Goal: Check status: Check status

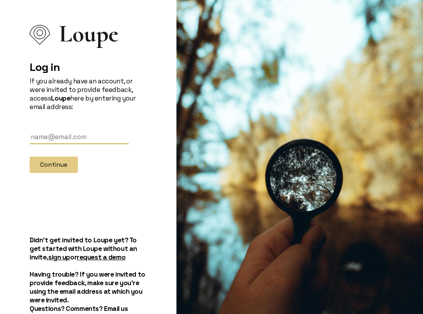
click at [71, 137] on input "text" at bounding box center [79, 137] width 99 height 14
type input "[EMAIL_ADDRESS][PERSON_NAME][DOMAIN_NAME]"
click at [60, 170] on button "Continue" at bounding box center [54, 165] width 48 height 16
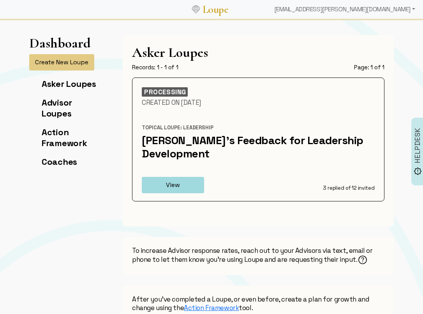
click at [229, 49] on h1 "Asker Loupes" at bounding box center [258, 52] width 253 height 16
click at [183, 177] on button "View" at bounding box center [173, 185] width 62 height 16
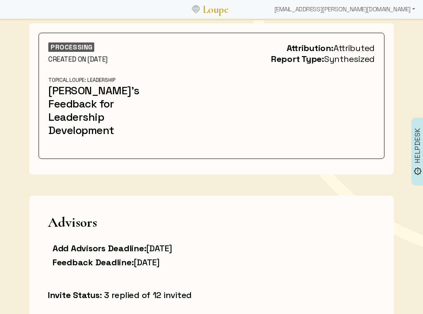
scroll to position [47, 0]
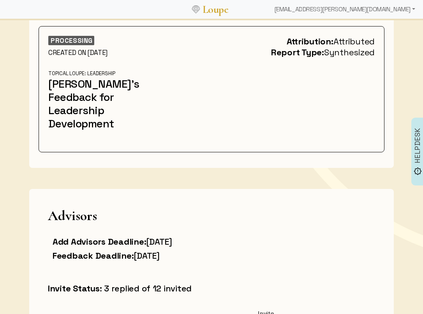
click at [162, 114] on div at bounding box center [268, 101] width 224 height 63
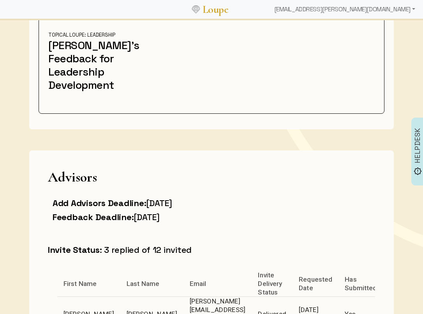
scroll to position [0, 0]
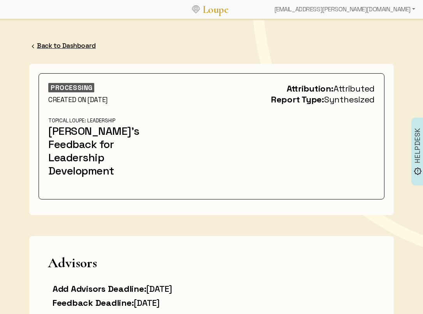
click at [77, 46] on link "Back to Dashboard" at bounding box center [66, 45] width 59 height 9
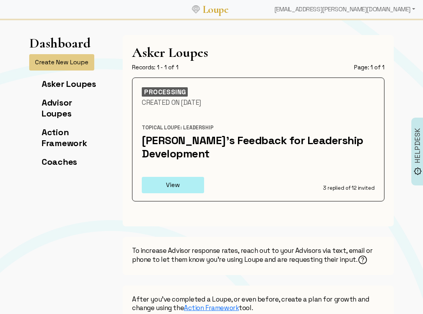
click at [200, 177] on button "View" at bounding box center [173, 185] width 62 height 16
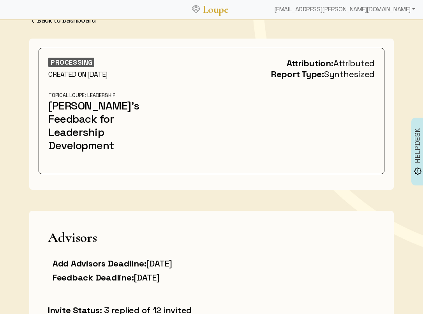
scroll to position [34, 0]
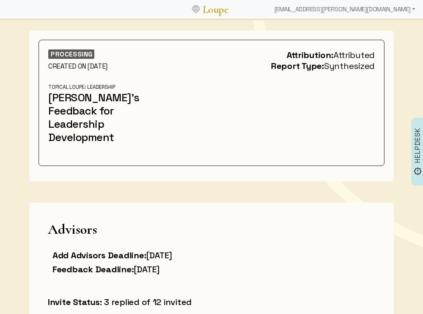
click at [200, 171] on div "PROCESSING CREATED ON [DATE] Attribution: Attributed Report Type: Synthesized T…" at bounding box center [212, 106] width 374 height 172
click at [187, 136] on div "PROCESSING CREATED ON [DATE] Attribution: Attributed Report Type: Synthesized T…" at bounding box center [212, 103] width 336 height 107
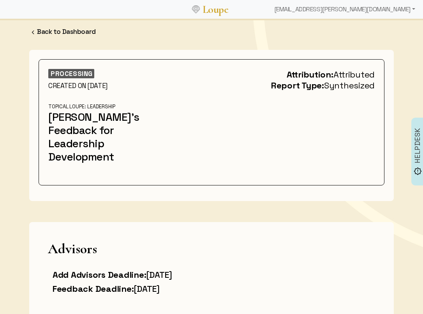
scroll to position [0, 0]
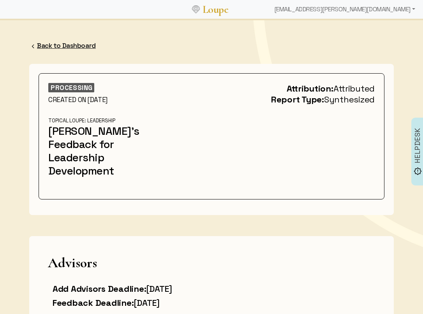
click at [46, 46] on link "Back to Dashboard" at bounding box center [66, 45] width 59 height 9
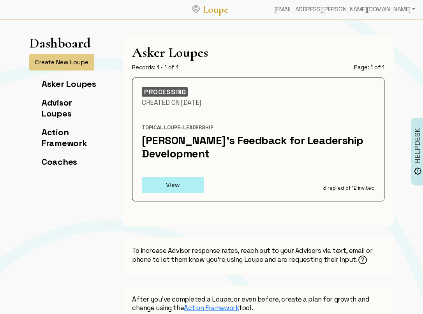
click at [175, 177] on button "View" at bounding box center [173, 185] width 62 height 16
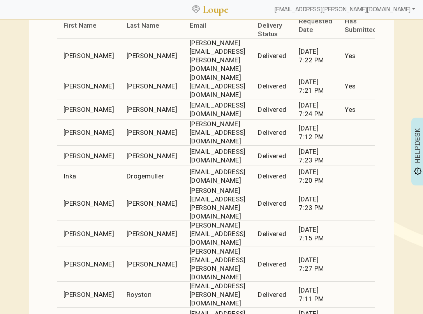
scroll to position [285, 0]
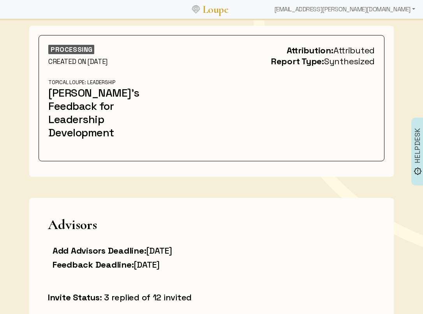
scroll to position [59, 0]
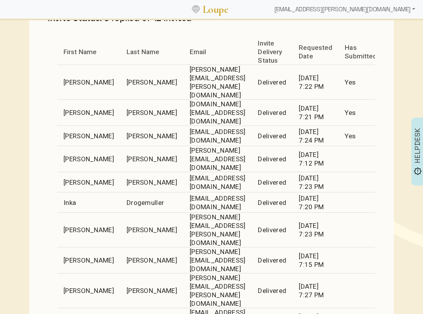
scroll to position [320, 0]
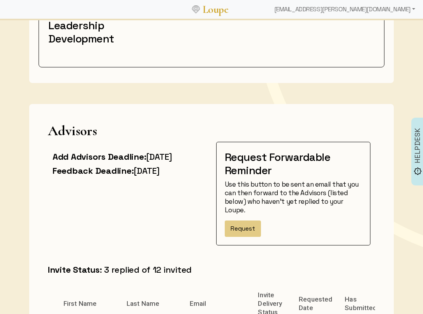
scroll to position [135, 0]
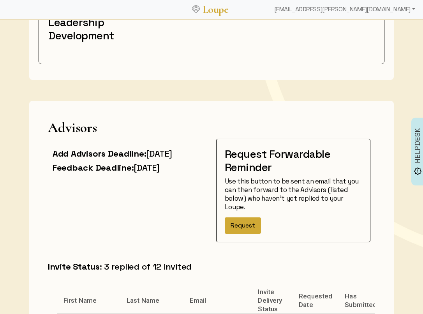
click at [249, 218] on button "Request" at bounding box center [243, 226] width 36 height 16
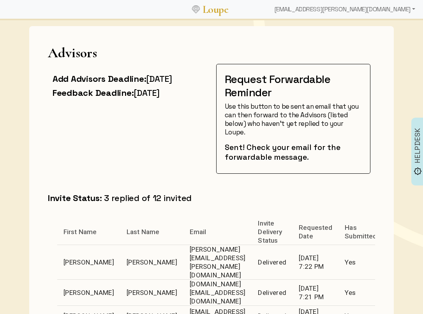
scroll to position [235, 0]
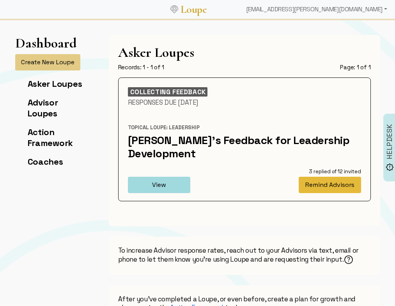
click at [315, 177] on button "Remind Advisors" at bounding box center [330, 185] width 62 height 16
